Goal: Information Seeking & Learning: Learn about a topic

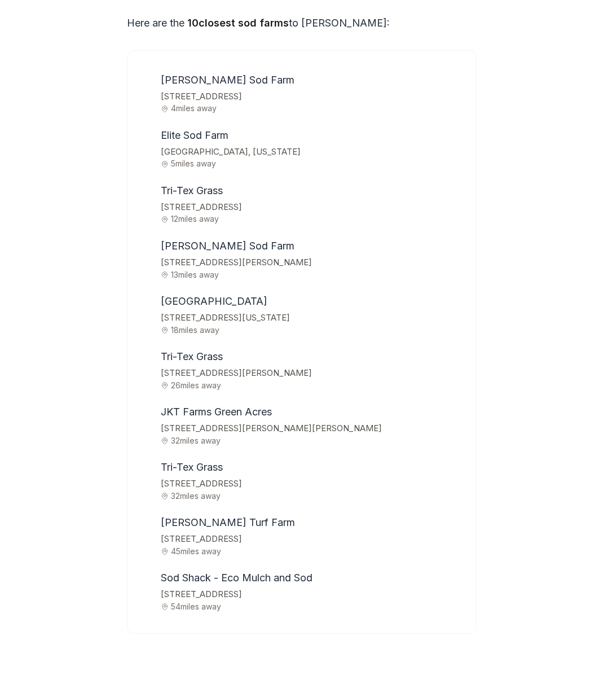
scroll to position [3679, 0]
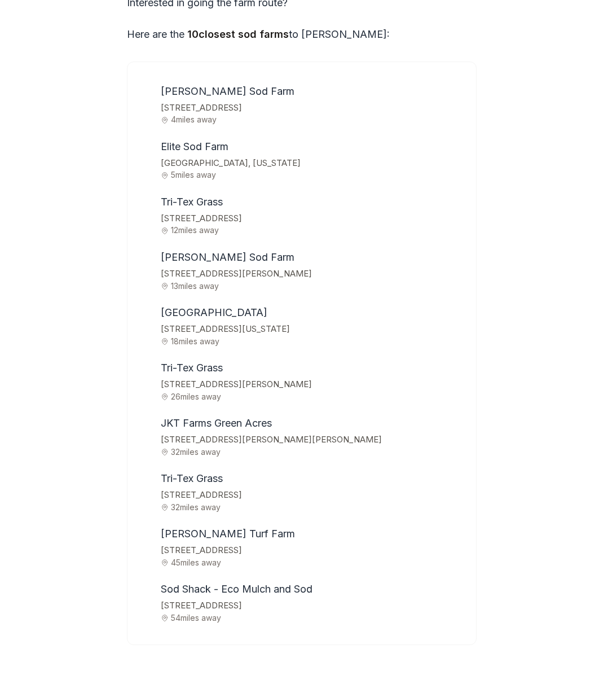
drag, startPoint x: 164, startPoint y: 180, endPoint x: 302, endPoint y: 181, distance: 138.2
click at [302, 266] on span "[STREET_ADDRESS][PERSON_NAME]" at bounding box center [311, 273] width 301 height 15
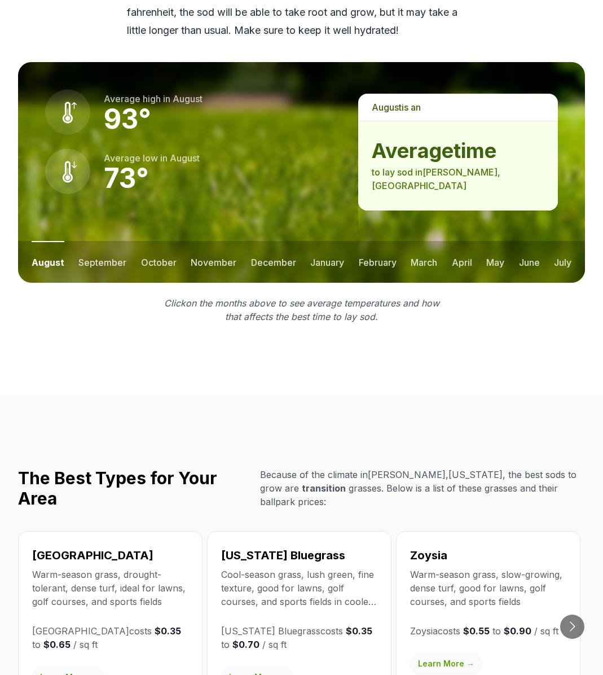
scroll to position [1566, 0]
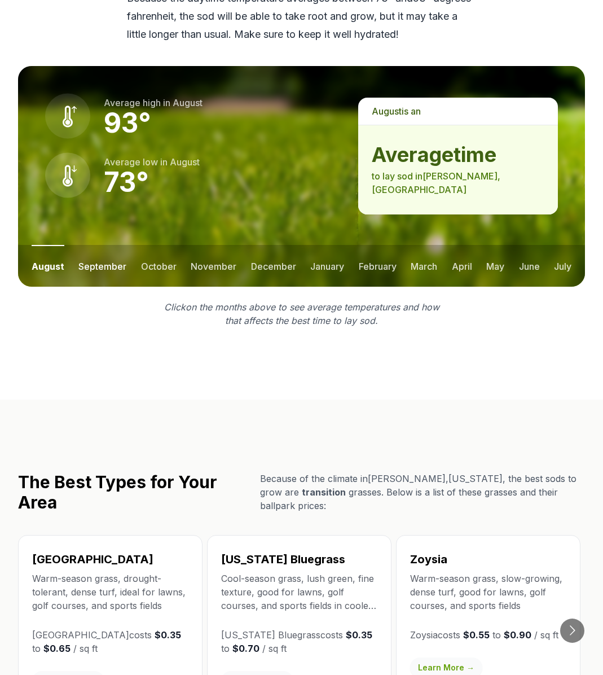
click at [98, 245] on button "september" at bounding box center [102, 266] width 48 height 42
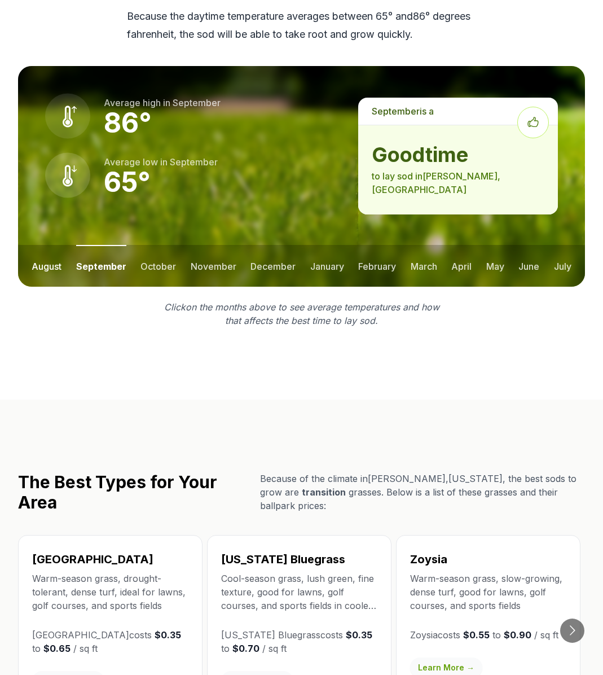
click at [49, 245] on button "august" at bounding box center [47, 266] width 30 height 42
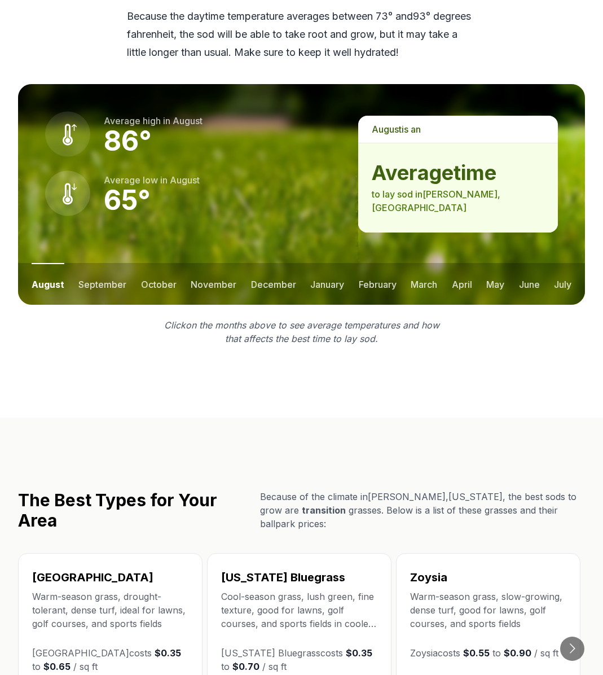
scroll to position [1566, 0]
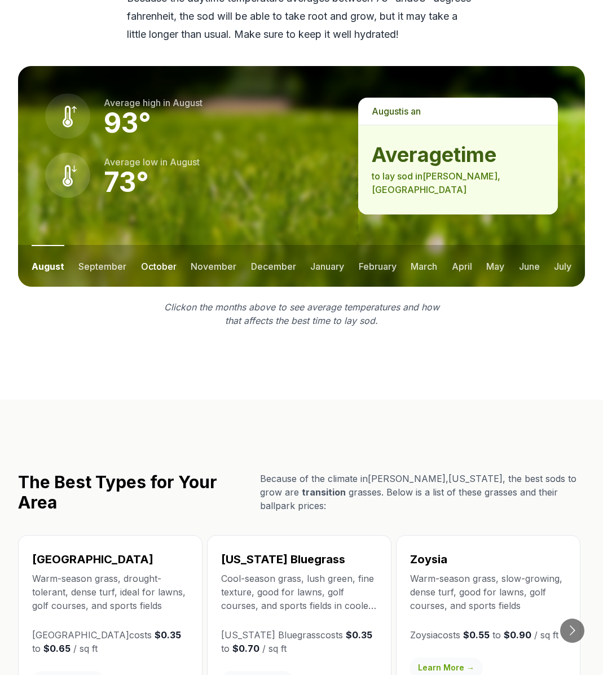
click at [150, 245] on button "october" at bounding box center [159, 266] width 36 height 42
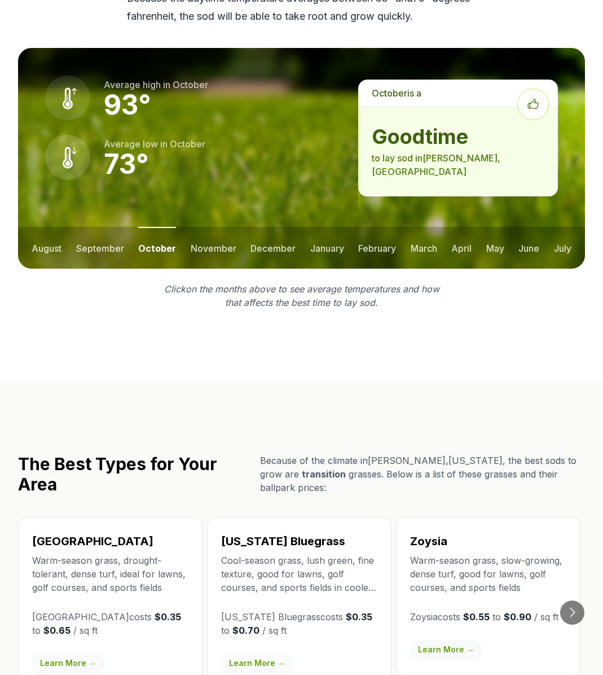
scroll to position [1548, 0]
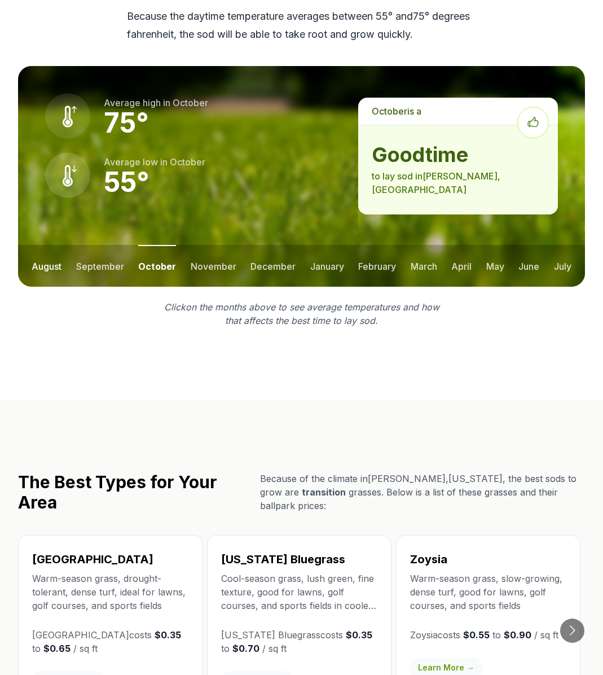
click at [55, 245] on button "august" at bounding box center [47, 266] width 30 height 42
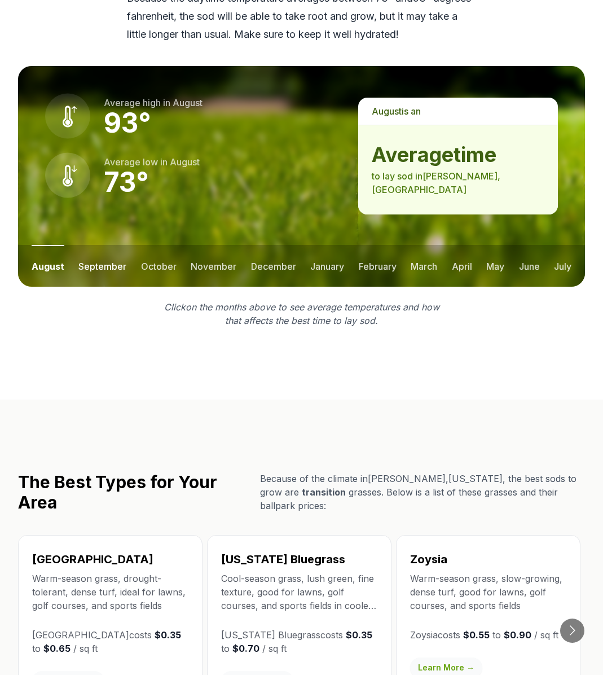
click at [112, 245] on button "september" at bounding box center [102, 266] width 48 height 42
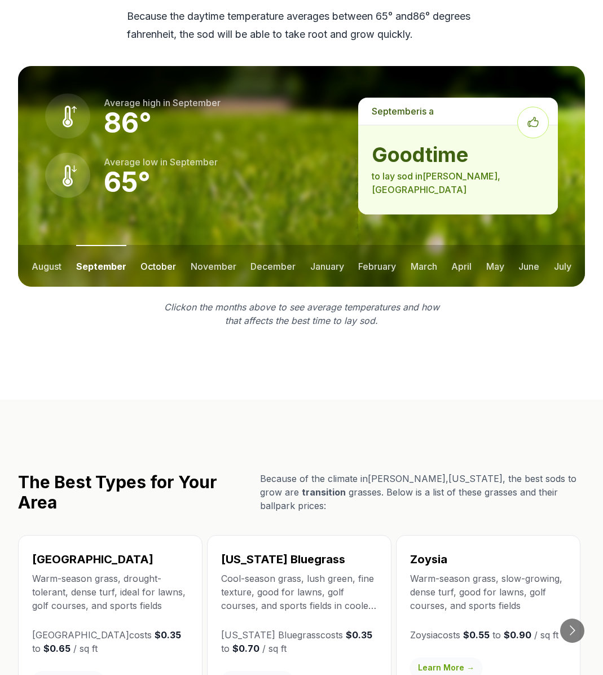
click at [151, 245] on button "october" at bounding box center [158, 266] width 36 height 42
click at [218, 245] on button "november" at bounding box center [214, 266] width 46 height 42
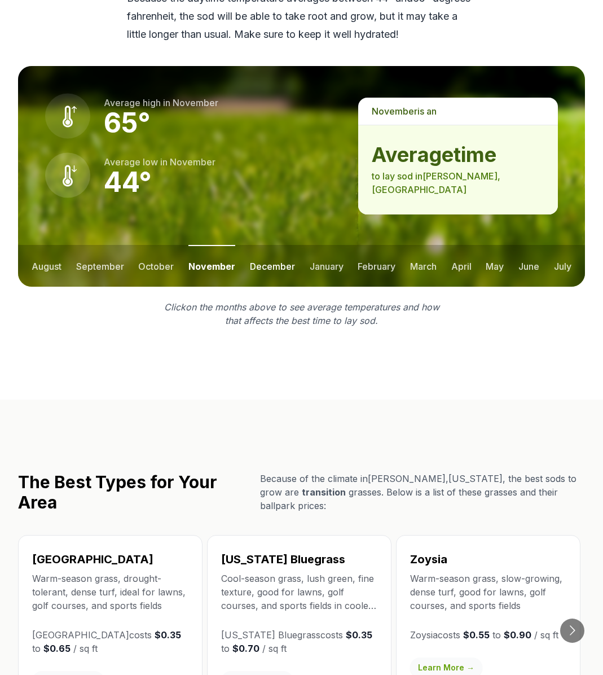
click at [269, 245] on button "december" at bounding box center [272, 266] width 45 height 42
click at [334, 245] on button "january" at bounding box center [327, 266] width 34 height 42
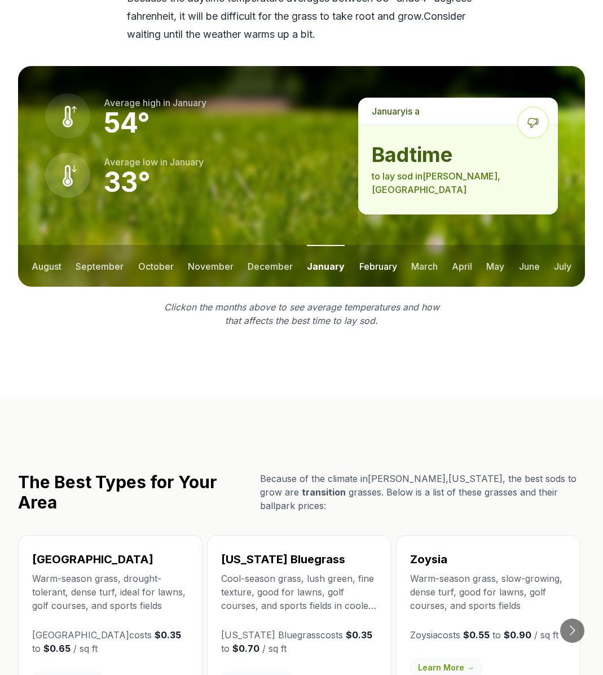
click at [376, 245] on button "february" at bounding box center [378, 266] width 38 height 42
click at [412, 245] on button "march" at bounding box center [424, 266] width 27 height 42
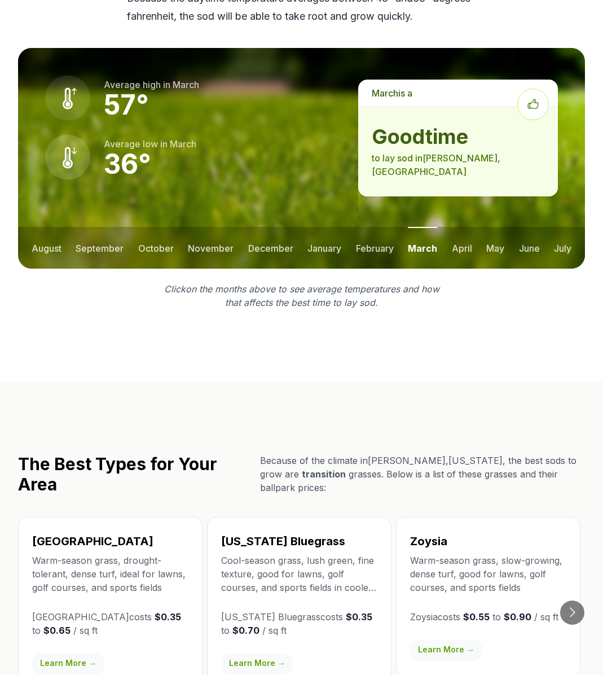
scroll to position [1548, 0]
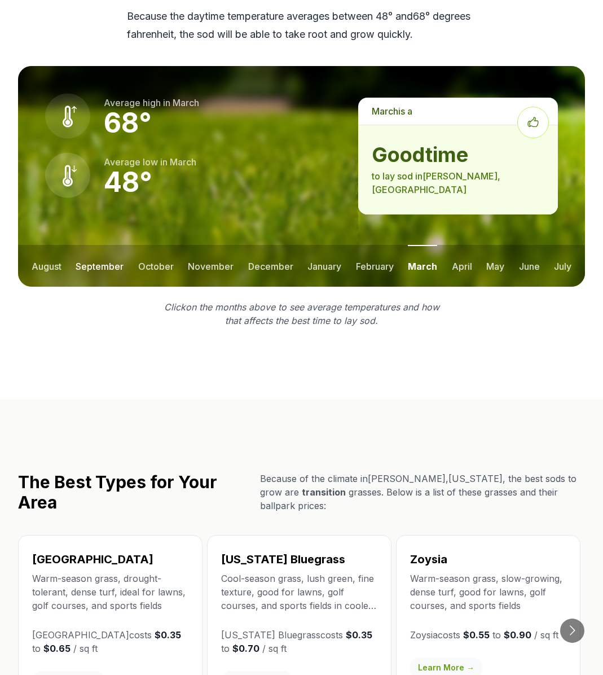
click at [86, 245] on button "september" at bounding box center [100, 266] width 48 height 42
click at [422, 245] on button "march" at bounding box center [424, 266] width 27 height 42
click at [456, 245] on button "april" at bounding box center [462, 266] width 20 height 42
click at [487, 245] on button "may" at bounding box center [495, 266] width 18 height 42
click at [532, 245] on button "june" at bounding box center [528, 266] width 21 height 42
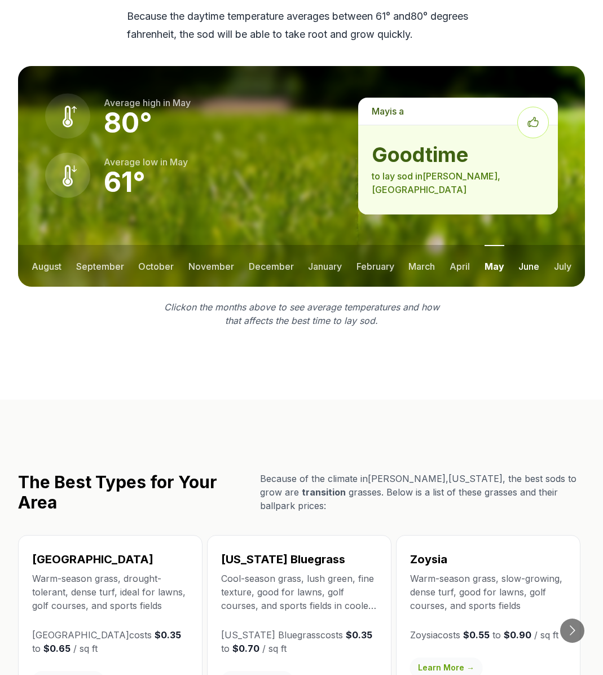
scroll to position [1566, 0]
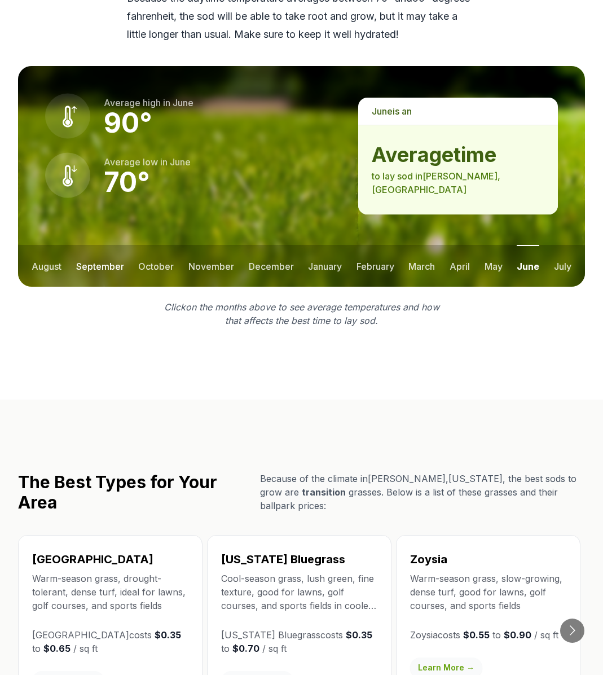
click at [99, 245] on button "september" at bounding box center [100, 266] width 48 height 42
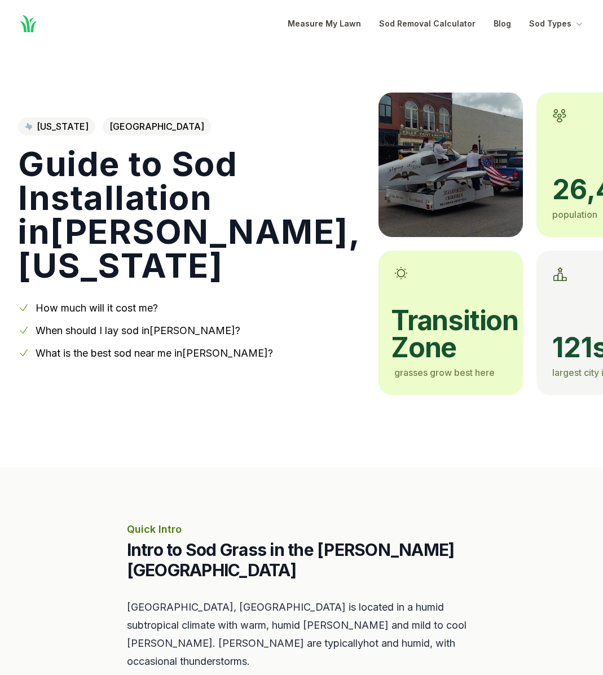
scroll to position [10, 0]
